Goal: Task Accomplishment & Management: Use online tool/utility

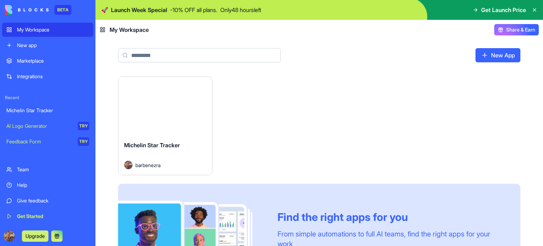
click at [56, 43] on div "New app" at bounding box center [53, 45] width 72 height 7
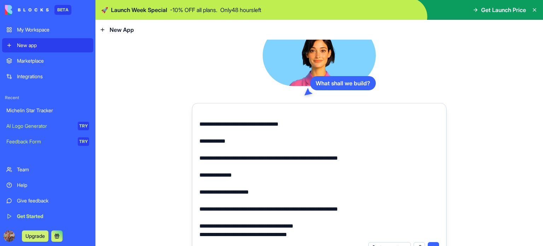
scroll to position [15, 0]
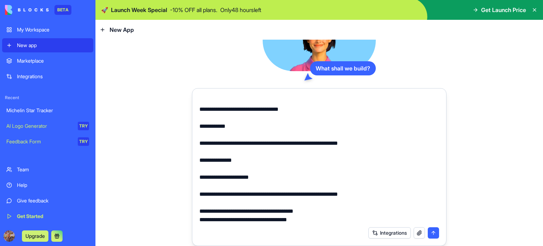
type textarea "**********"
click at [432, 228] on button "submit" at bounding box center [432, 232] width 11 height 11
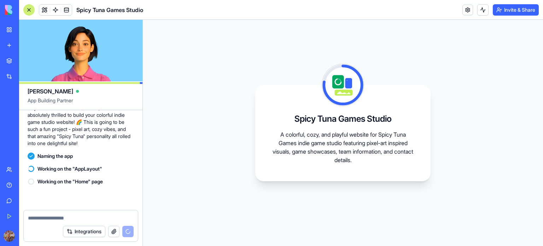
scroll to position [270, 0]
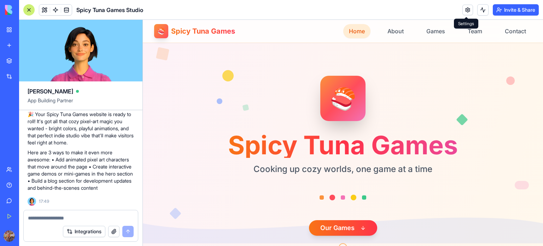
click at [466, 10] on link at bounding box center [467, 10] width 11 height 11
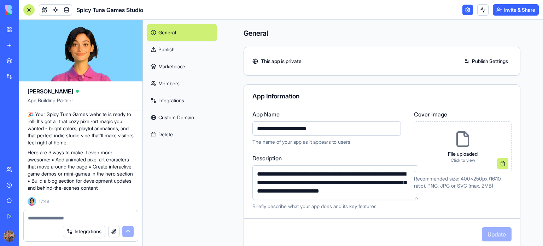
click at [464, 17] on header "Spicy Tuna Games Studio Invite & Share" at bounding box center [281, 10] width 524 height 20
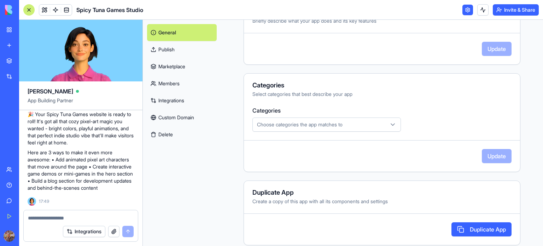
scroll to position [192, 0]
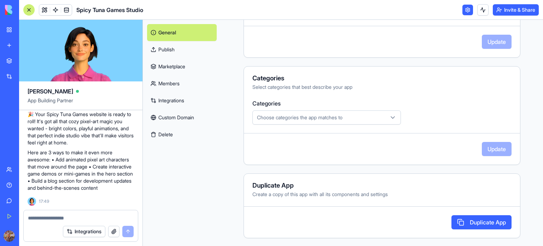
click at [161, 52] on link "Publish" at bounding box center [182, 49] width 70 height 17
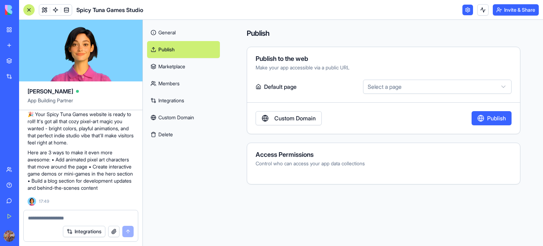
click at [178, 67] on link "Marketplace" at bounding box center [183, 66] width 73 height 17
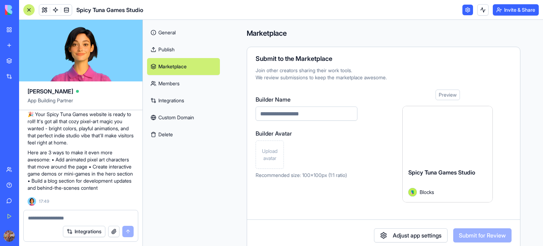
click at [188, 83] on link "Members" at bounding box center [183, 83] width 73 height 17
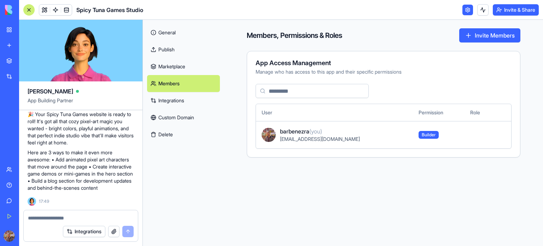
click at [183, 97] on link "Integrations" at bounding box center [183, 100] width 73 height 17
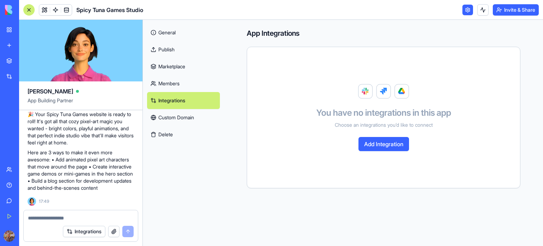
click at [182, 118] on link "Custom Domain" at bounding box center [183, 117] width 73 height 17
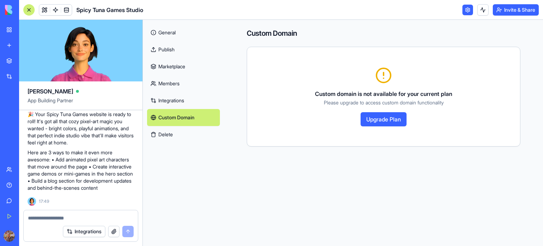
click at [385, 114] on button "Upgrade Plan" at bounding box center [383, 119] width 46 height 14
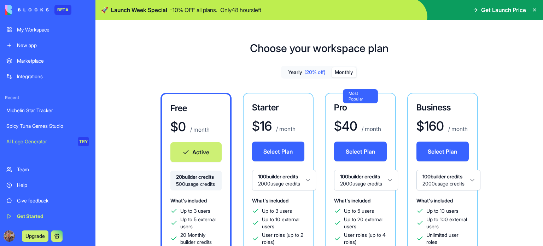
click at [348, 72] on button "Monthly" at bounding box center [343, 72] width 25 height 10
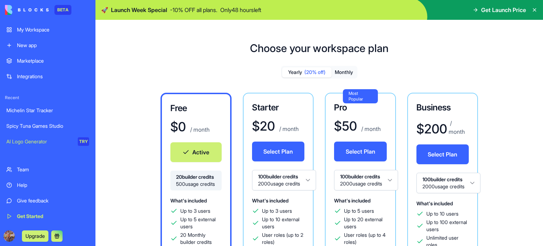
click at [314, 73] on span "(20% off)" at bounding box center [314, 72] width 21 height 7
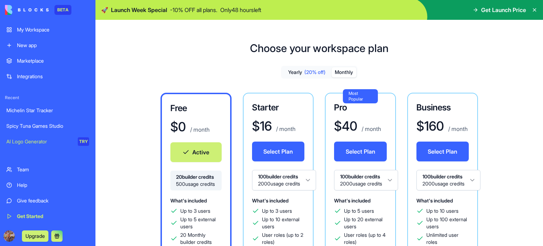
click at [346, 73] on button "Monthly" at bounding box center [343, 72] width 25 height 10
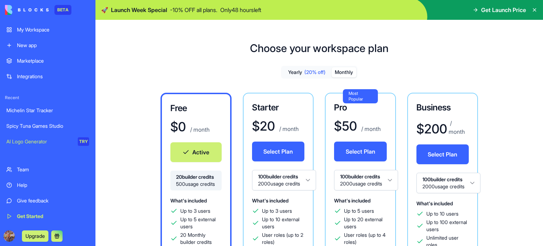
click at [59, 125] on div "Spicy Tuna Games Studio" at bounding box center [47, 125] width 83 height 7
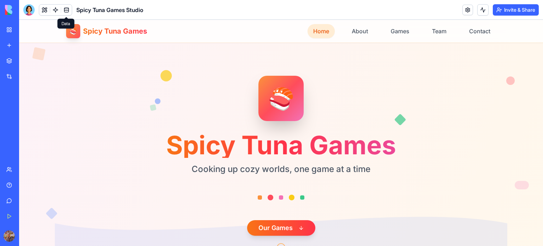
click at [63, 7] on link at bounding box center [66, 10] width 11 height 11
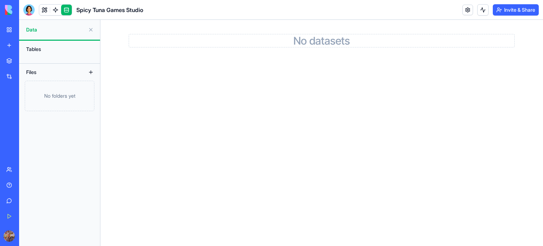
click at [57, 7] on link at bounding box center [55, 10] width 11 height 11
click at [58, 7] on link at bounding box center [55, 10] width 11 height 11
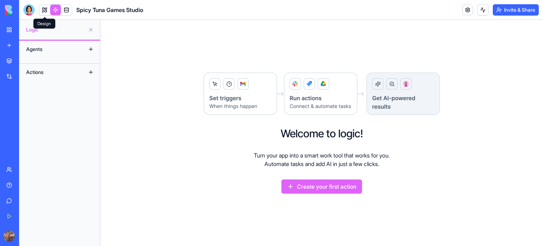
click at [40, 8] on link at bounding box center [44, 10] width 11 height 11
click at [40, 8] on button at bounding box center [44, 10] width 11 height 11
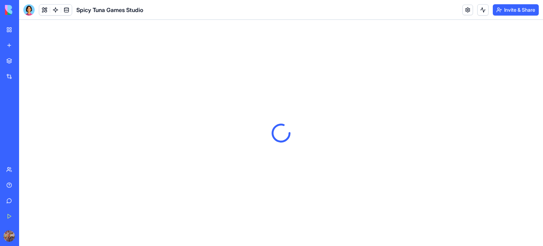
click at [40, 8] on button at bounding box center [44, 10] width 11 height 11
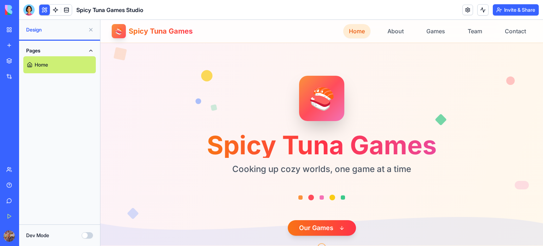
click at [51, 67] on link "Home" at bounding box center [59, 64] width 72 height 17
click at [51, 66] on link "Home" at bounding box center [59, 64] width 72 height 17
click at [467, 13] on link at bounding box center [467, 10] width 11 height 11
click at [464, 8] on link at bounding box center [467, 10] width 11 height 11
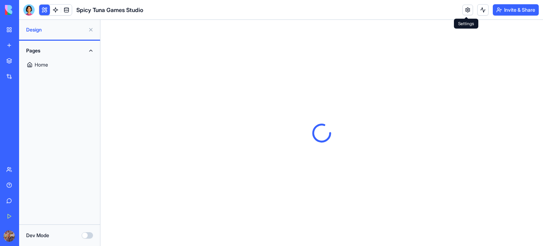
click at [472, 9] on div "Invite & Share" at bounding box center [500, 9] width 76 height 11
click at [466, 9] on link at bounding box center [467, 10] width 11 height 11
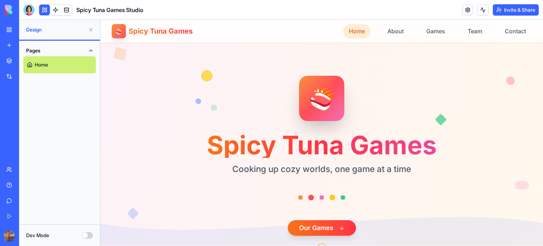
click at [174, 111] on section "🍣 Spicy Tuna Games Cooking up cozy worlds, one game at a time Our Games" at bounding box center [321, 155] width 442 height 226
click at [86, 234] on button "Dev Mode" at bounding box center [87, 235] width 11 height 6
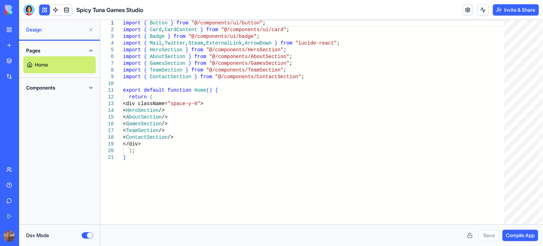
click at [60, 87] on button "Components" at bounding box center [59, 87] width 72 height 11
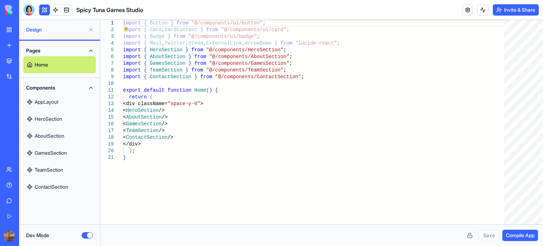
click at [60, 87] on button "Components" at bounding box center [59, 87] width 72 height 11
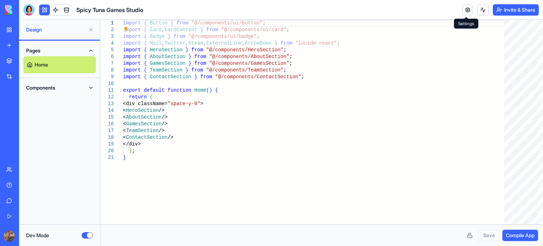
click at [467, 8] on link at bounding box center [467, 10] width 11 height 11
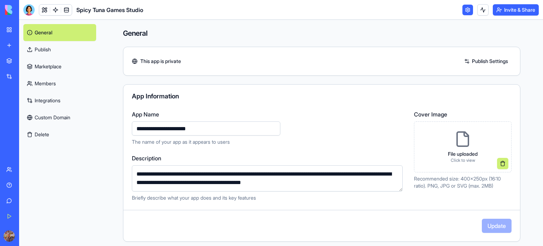
click at [52, 49] on link "Publish" at bounding box center [59, 49] width 73 height 17
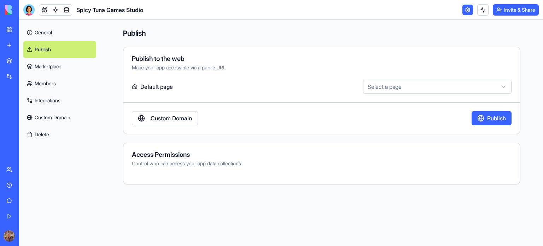
click at [410, 87] on html "BETA My Workspace New app Marketplace Integrations Recent Michelin Star Tracker…" at bounding box center [271, 123] width 543 height 246
select select "**********"
click at [485, 119] on button "Publish" at bounding box center [491, 118] width 40 height 14
click at [517, 13] on button "Invite & Share" at bounding box center [515, 9] width 46 height 11
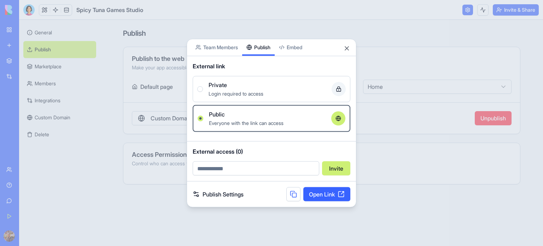
click at [257, 60] on div "Share App Team Members Publish Embed External link Private Login required to ac…" at bounding box center [272, 123] width 170 height 169
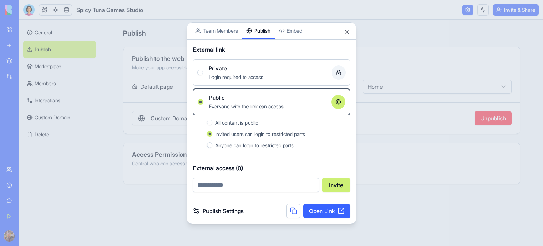
click at [249, 122] on span "All content is public" at bounding box center [236, 122] width 43 height 6
click at [212, 122] on button "All content is public" at bounding box center [210, 122] width 6 height 6
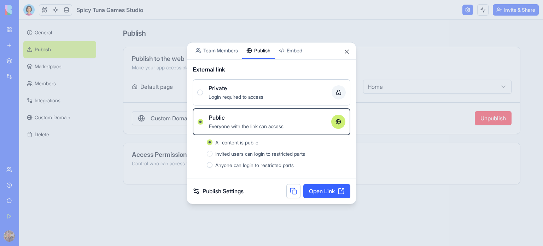
click at [251, 151] on span "Invited users can login to restricted parts" at bounding box center [260, 154] width 90 height 6
click at [212, 151] on button "Invited users can login to restricted parts" at bounding box center [210, 154] width 6 height 6
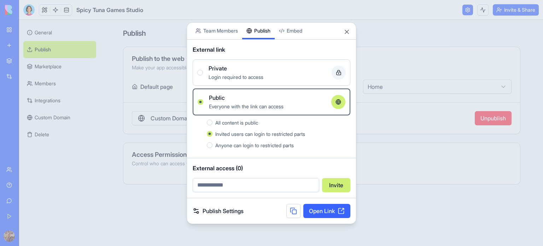
click at [240, 122] on span "All content is public" at bounding box center [236, 122] width 43 height 6
click at [212, 122] on button "All content is public" at bounding box center [210, 122] width 6 height 6
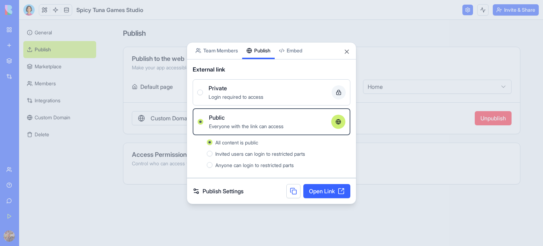
click at [317, 194] on link "Open Link" at bounding box center [326, 191] width 47 height 14
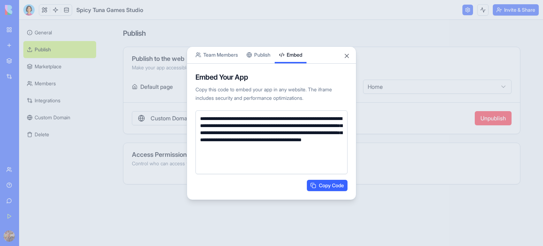
click at [286, 52] on button "Embed" at bounding box center [291, 55] width 32 height 17
click at [349, 58] on button "Close" at bounding box center [346, 55] width 7 height 7
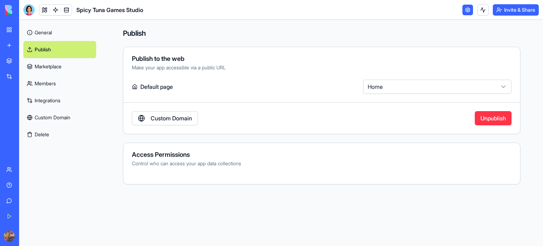
click at [43, 64] on link "Marketplace" at bounding box center [59, 66] width 73 height 17
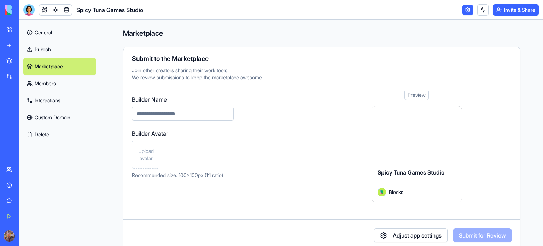
scroll to position [13, 0]
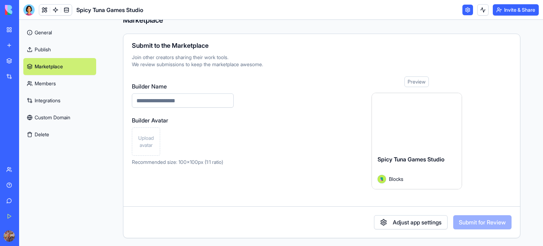
click at [49, 114] on link "Custom Domain" at bounding box center [59, 117] width 73 height 17
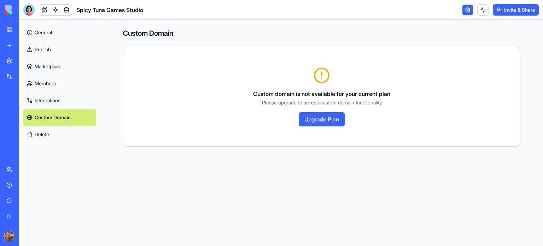
click at [327, 116] on button "Upgrade Plan" at bounding box center [322, 119] width 46 height 14
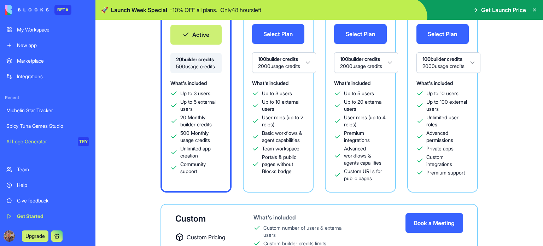
scroll to position [117, 0]
click at [371, 121] on span "User roles (up to 4 roles)" at bounding box center [365, 121] width 43 height 14
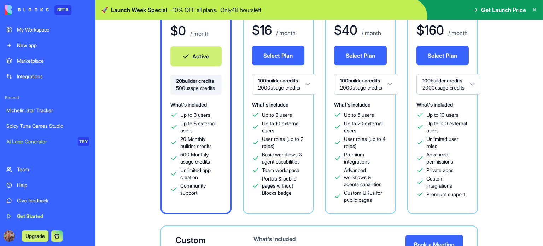
scroll to position [94, 0]
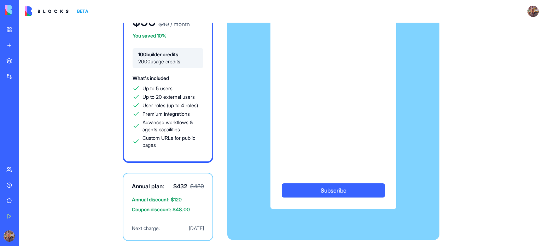
scroll to position [52, 0]
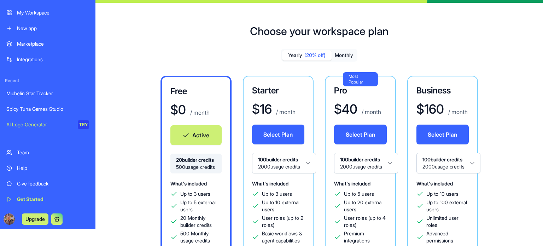
click at [39, 94] on div "Michelin Star Tracker" at bounding box center [47, 93] width 83 height 7
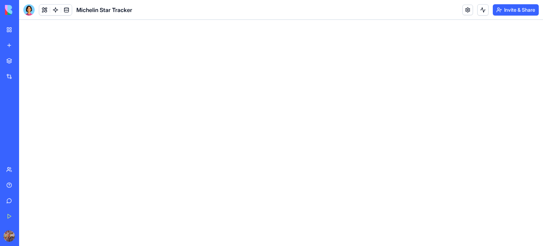
click at [23, 127] on div "Spicy Tuna Games Studio" at bounding box center [16, 125] width 20 height 7
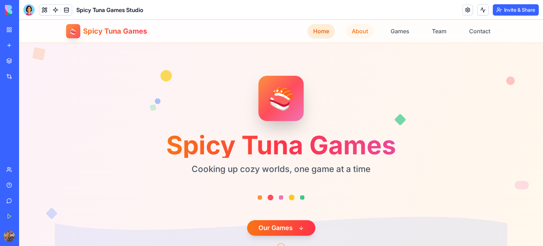
click at [355, 33] on button "About" at bounding box center [360, 31] width 28 height 14
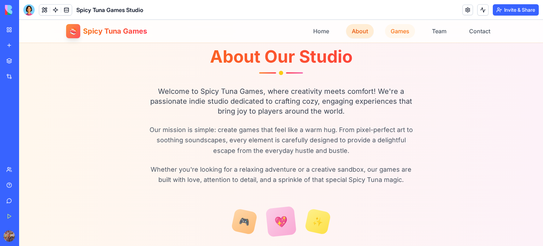
click at [389, 33] on button "Games" at bounding box center [400, 31] width 30 height 14
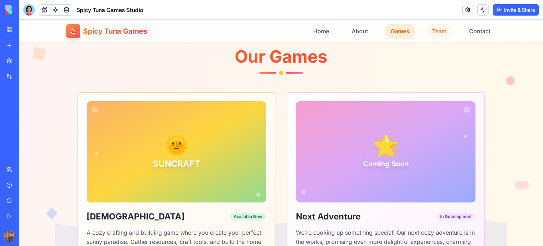
click at [442, 31] on button "Team" at bounding box center [439, 31] width 26 height 14
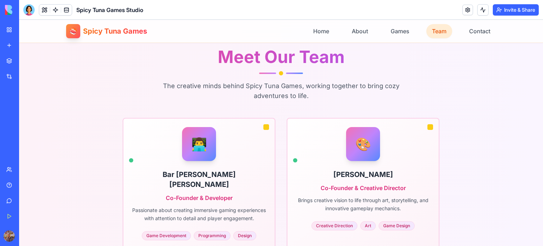
scroll to position [807, 0]
click at [474, 30] on button "Contact" at bounding box center [479, 31] width 33 height 14
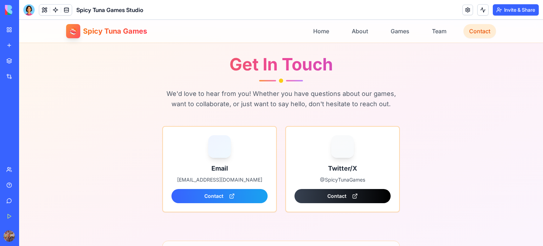
scroll to position [1135, 0]
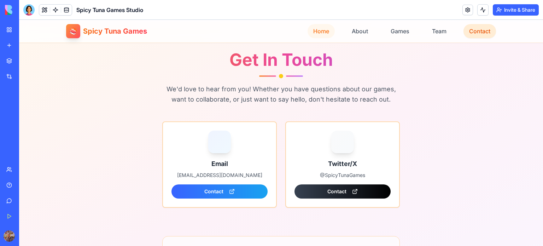
click at [310, 33] on button "Home" at bounding box center [320, 31] width 27 height 14
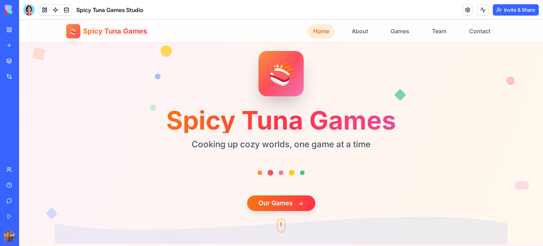
scroll to position [23, 0]
